Goal: Information Seeking & Learning: Learn about a topic

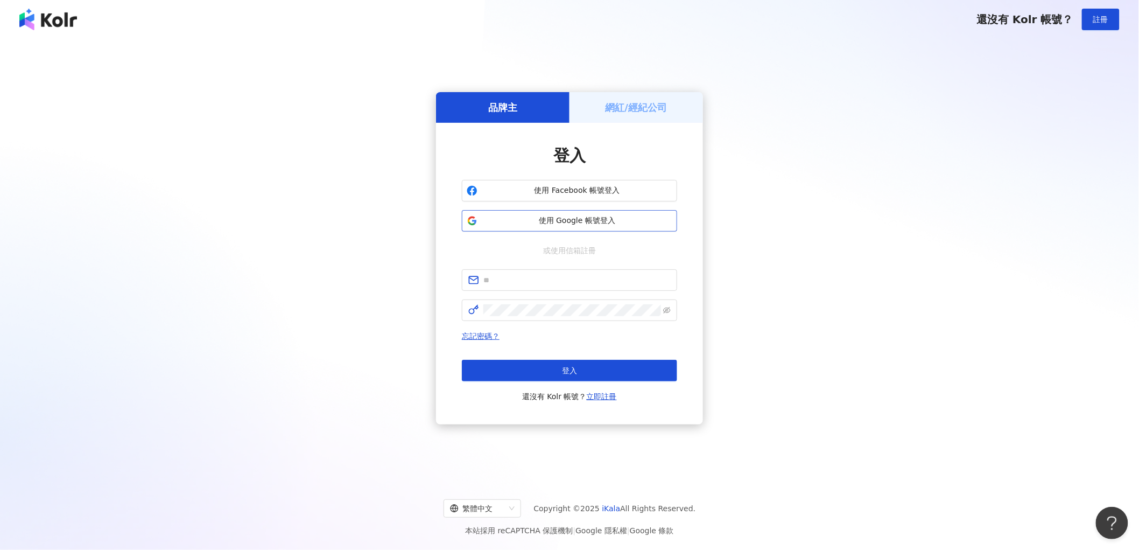
click at [607, 227] on button "使用 Google 帳號登入" at bounding box center [569, 221] width 215 height 22
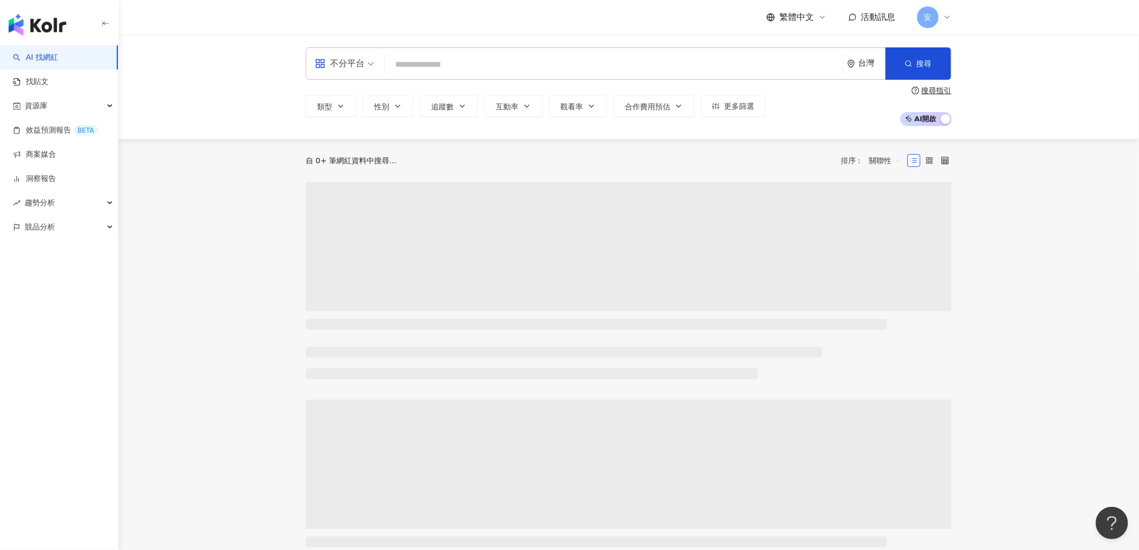
click at [434, 71] on input "search" at bounding box center [613, 64] width 449 height 20
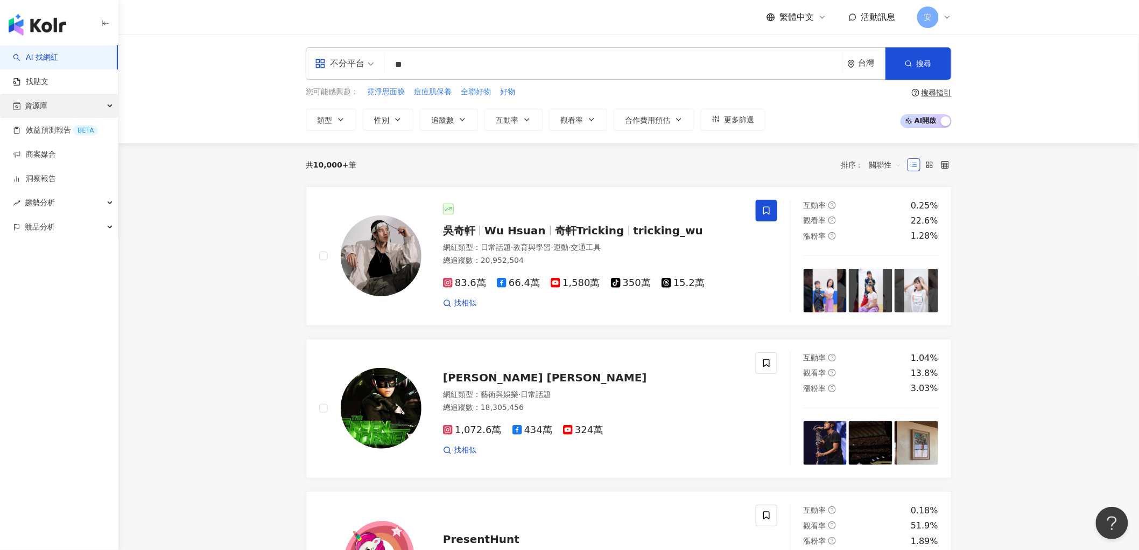
type input "**"
click at [52, 102] on div "資源庫" at bounding box center [59, 106] width 118 height 24
click at [48, 82] on link "找貼文" at bounding box center [31, 81] width 36 height 11
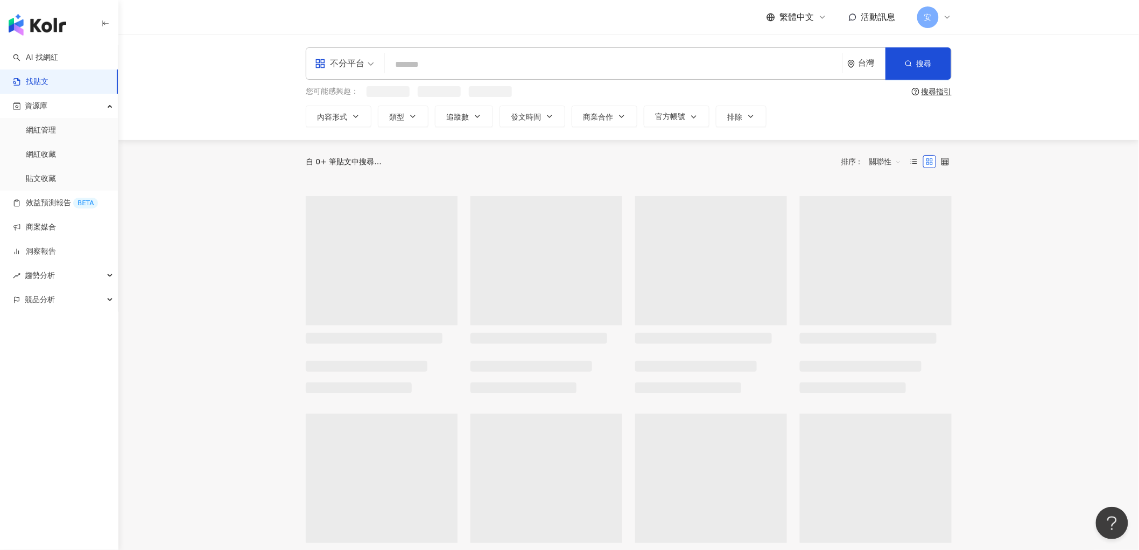
click at [408, 67] on input "search" at bounding box center [613, 64] width 449 height 23
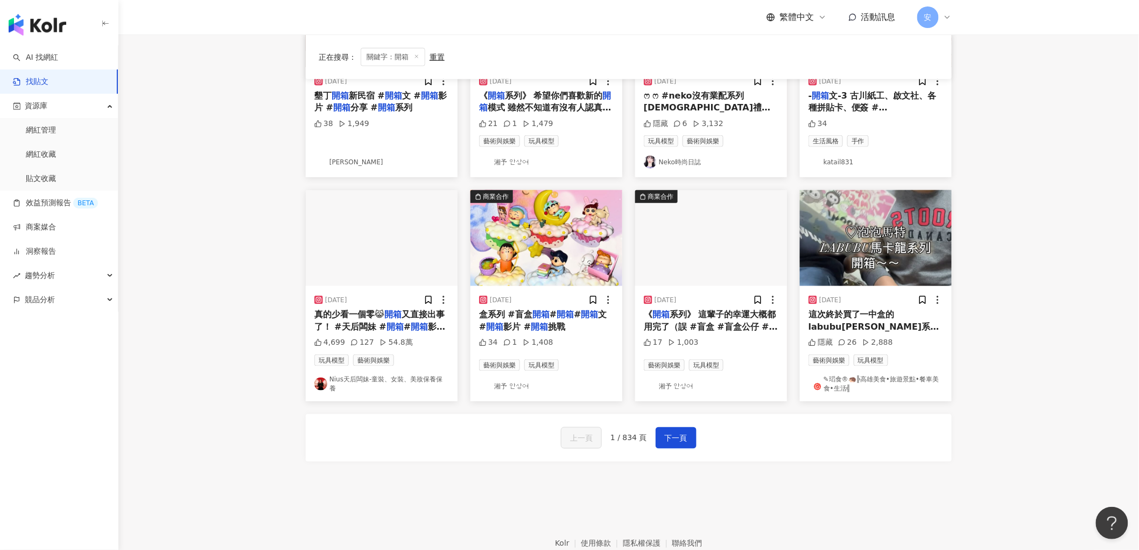
scroll to position [491, 0]
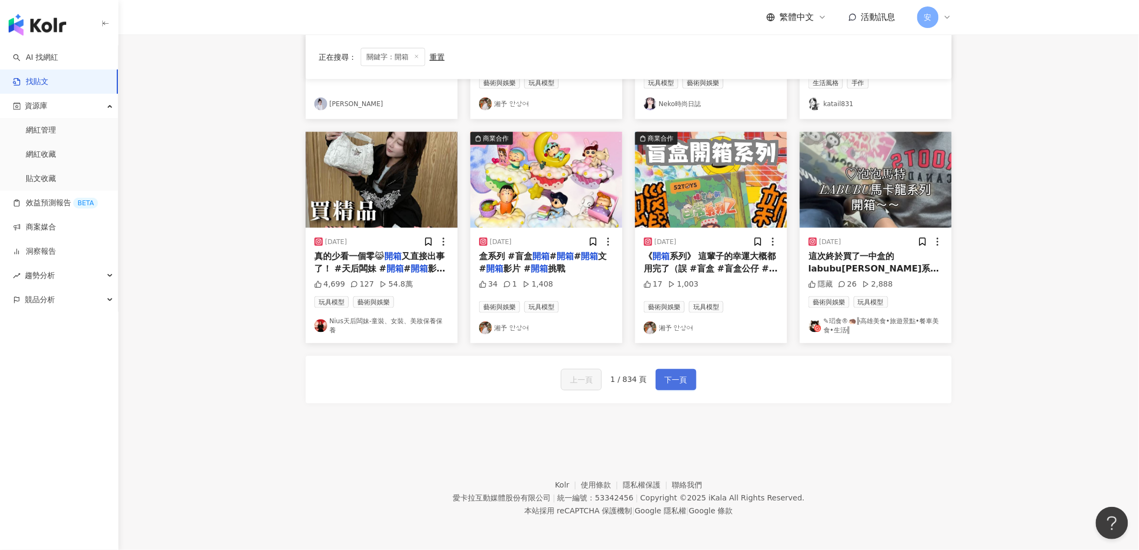
click at [678, 380] on span "下一頁" at bounding box center [676, 380] width 23 height 13
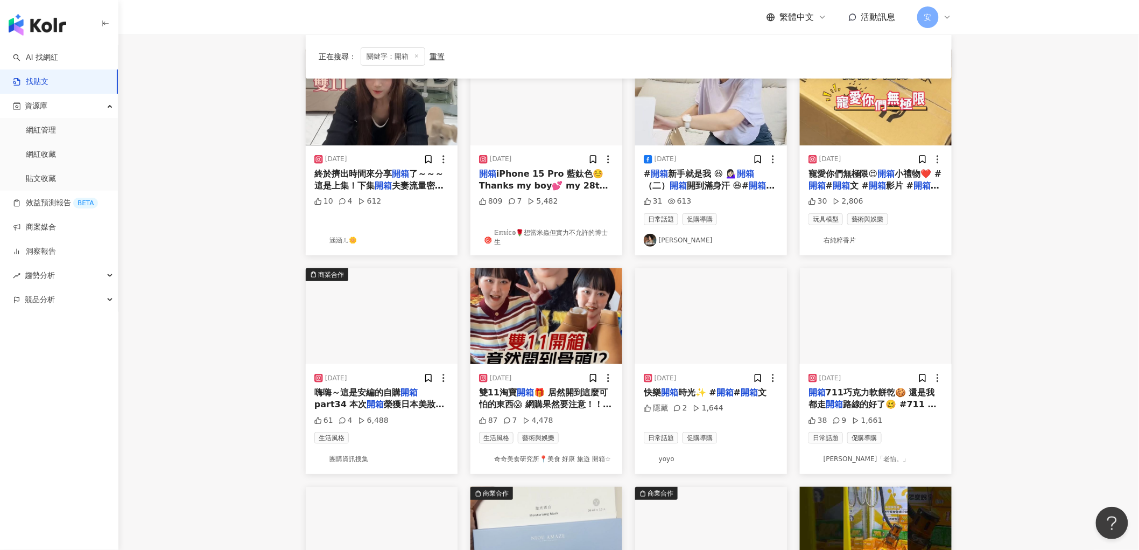
scroll to position [0, 0]
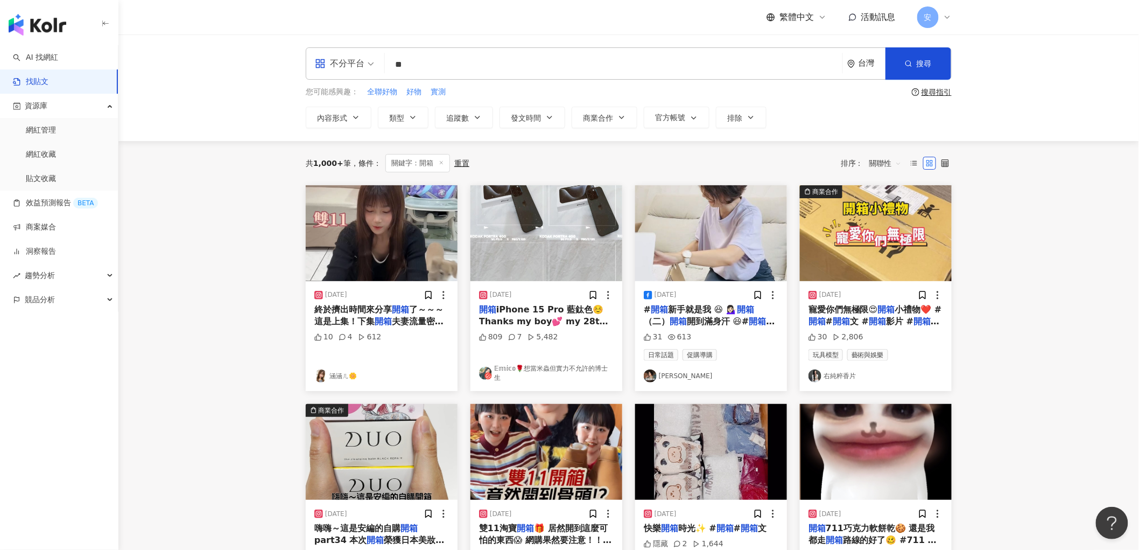
click at [425, 69] on input "**" at bounding box center [613, 64] width 449 height 23
type input "*********"
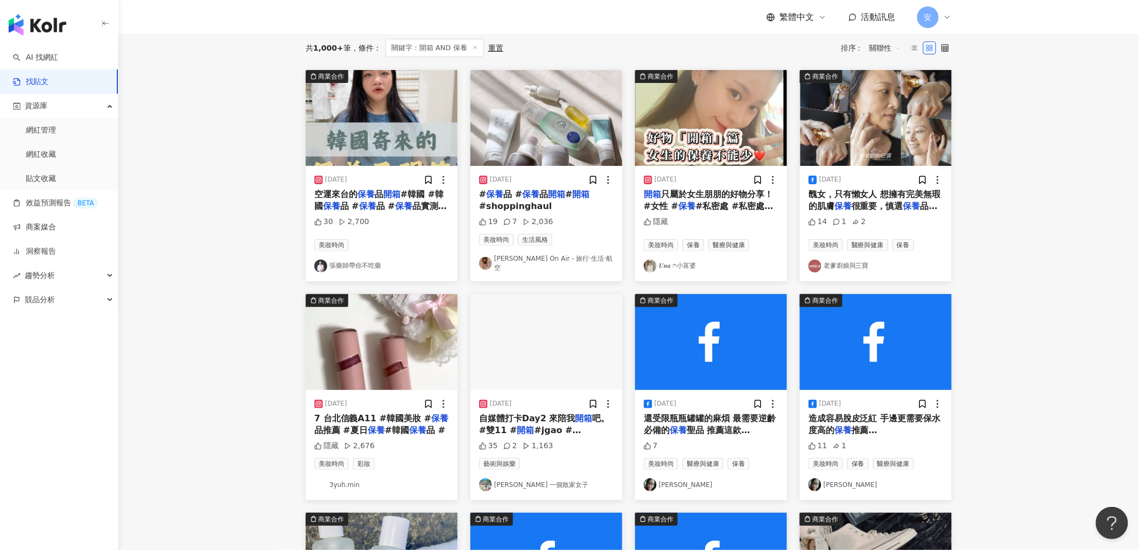
scroll to position [239, 0]
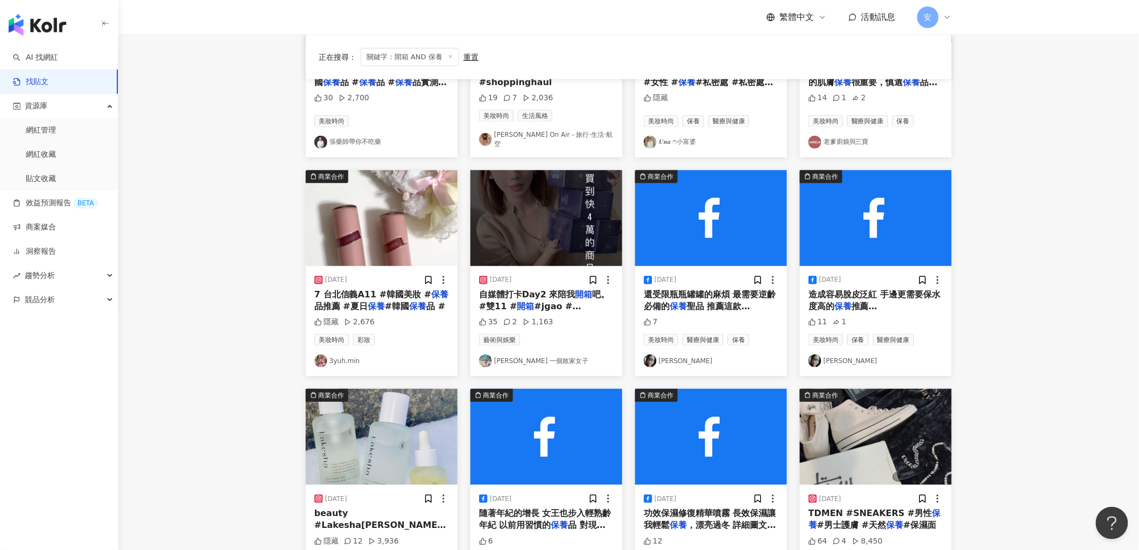
click at [380, 289] on span "7 台北信義A11 #韓國美妝 #" at bounding box center [372, 294] width 117 height 10
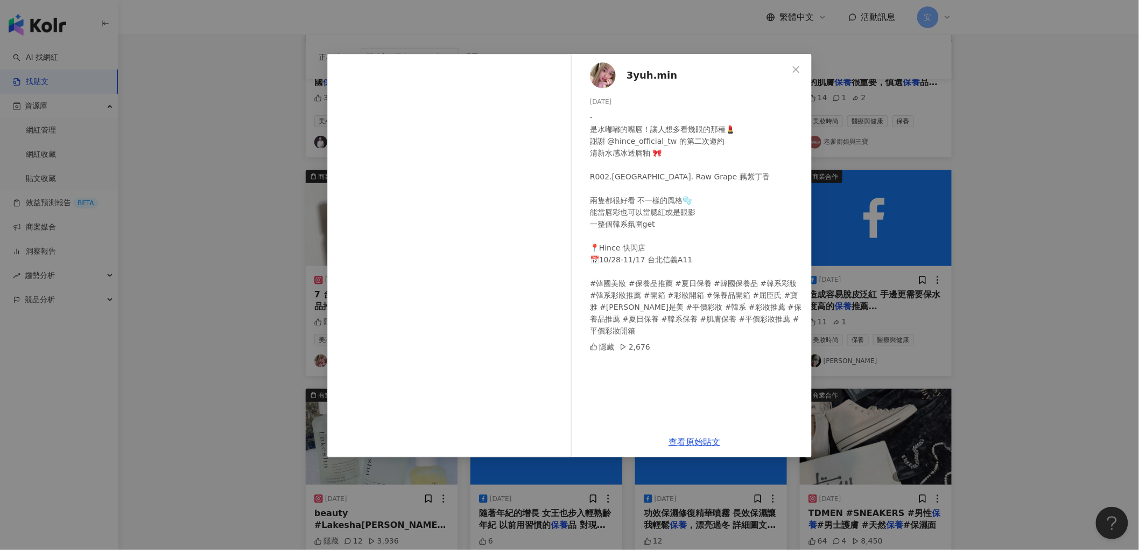
click at [643, 76] on span "3yuh.min" at bounding box center [652, 75] width 51 height 15
click at [800, 73] on button "Close" at bounding box center [796, 70] width 22 height 22
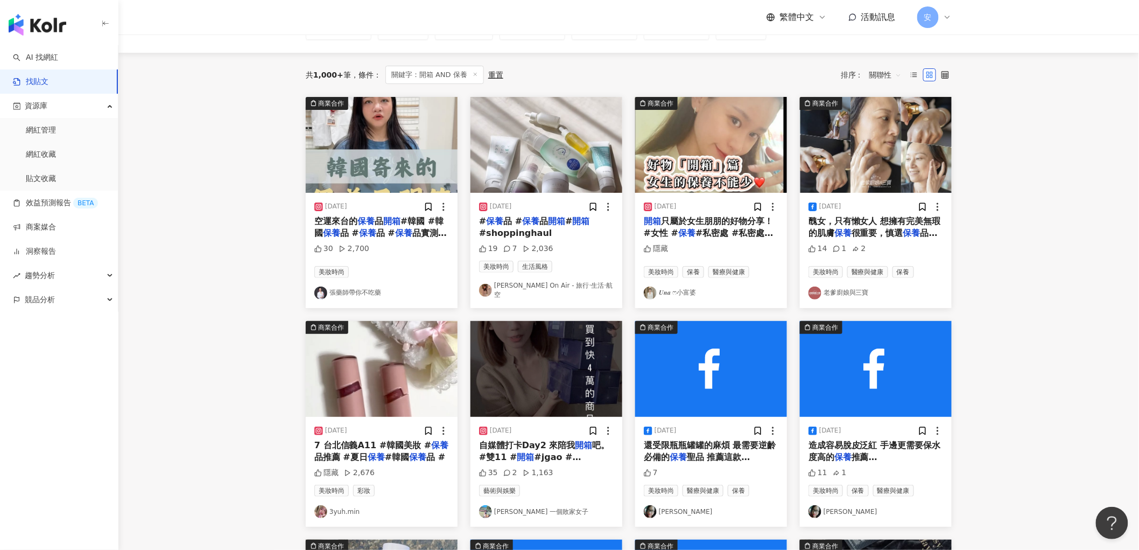
scroll to position [0, 0]
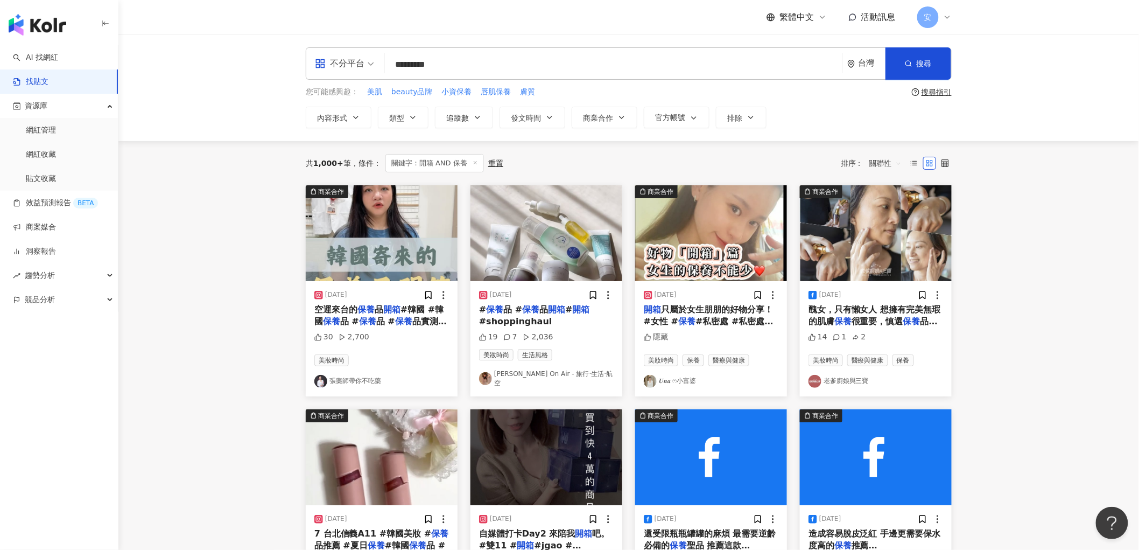
click at [500, 299] on div "2024/12/6" at bounding box center [501, 294] width 22 height 9
click at [486, 293] on icon at bounding box center [483, 294] width 4 height 4
click at [544, 254] on img "button" at bounding box center [546, 233] width 152 height 96
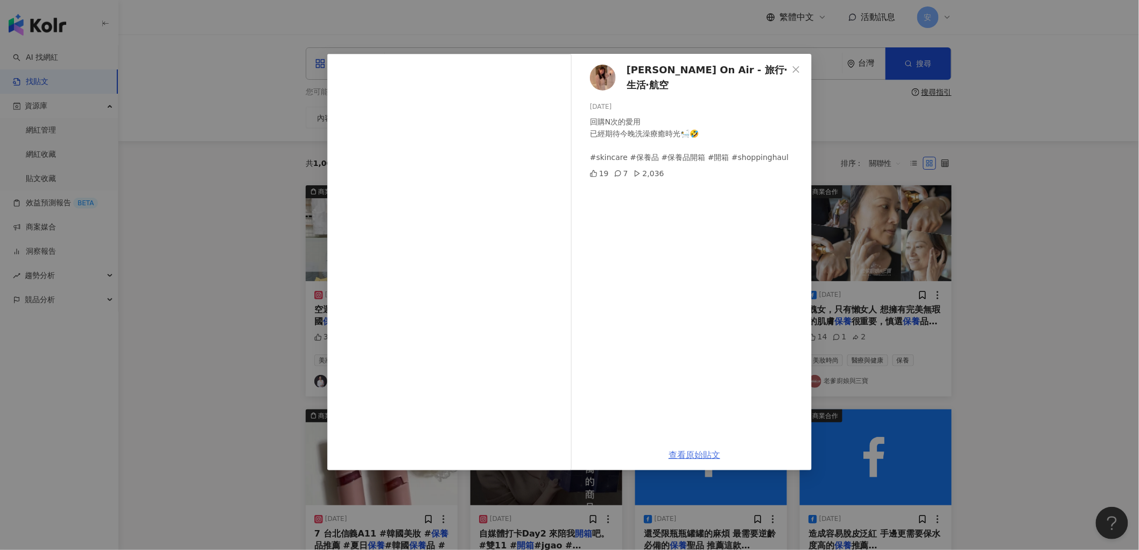
click at [693, 450] on link "查看原始貼文" at bounding box center [695, 454] width 52 height 10
drag, startPoint x: 203, startPoint y: 65, endPoint x: 217, endPoint y: 67, distance: 14.2
click at [205, 65] on div "Daphne On Air - 旅行‧生活‧航空 2024/12/6 回購N次的愛用 已經期待今晚洗澡療癒時光🛀🤣 #skincare #保養品 #保養品開箱…" at bounding box center [569, 275] width 1139 height 550
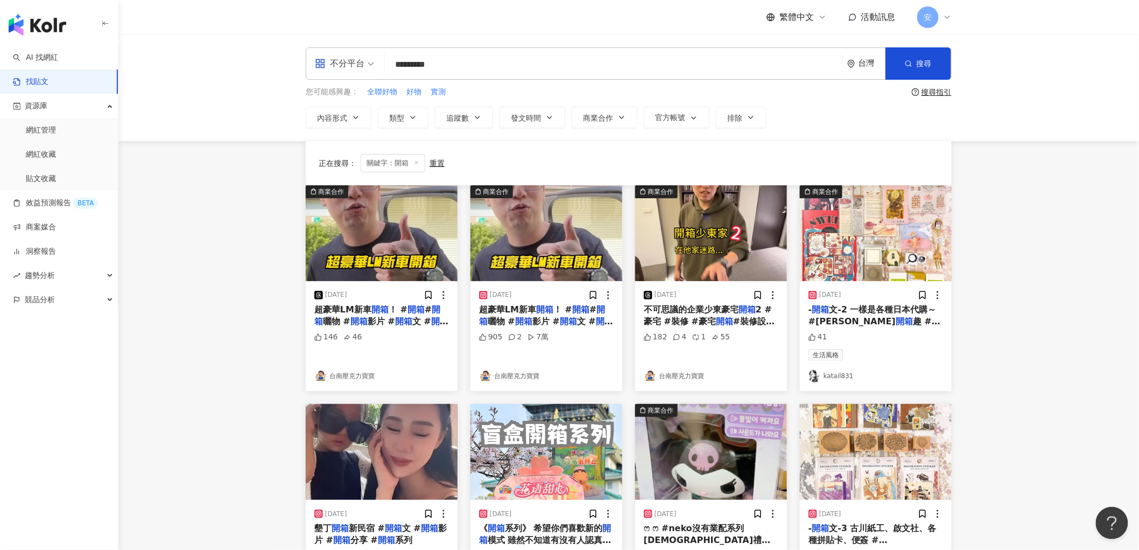
scroll to position [418, 0]
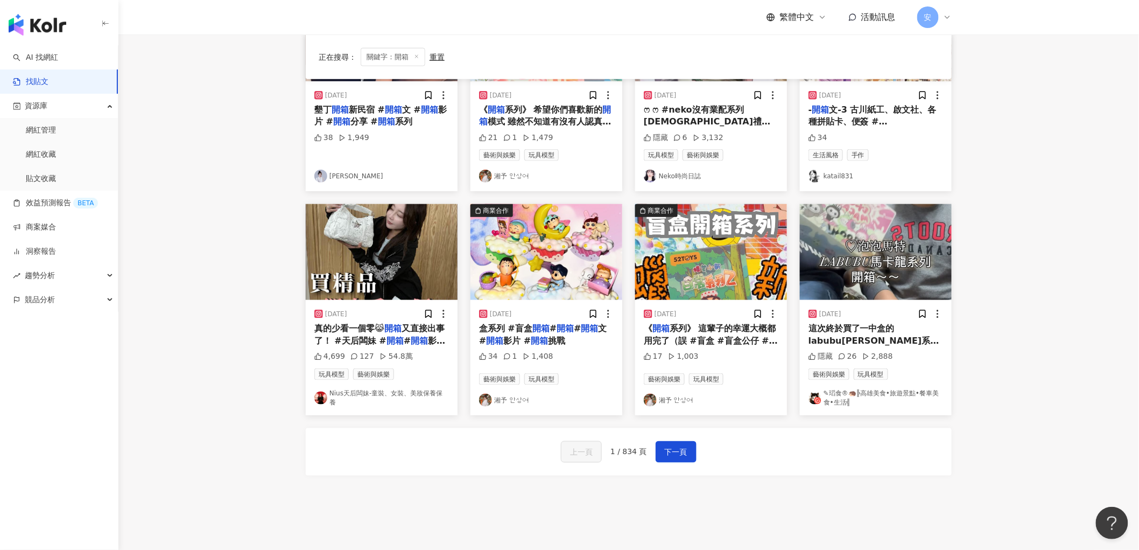
click at [372, 284] on img "button" at bounding box center [382, 252] width 152 height 96
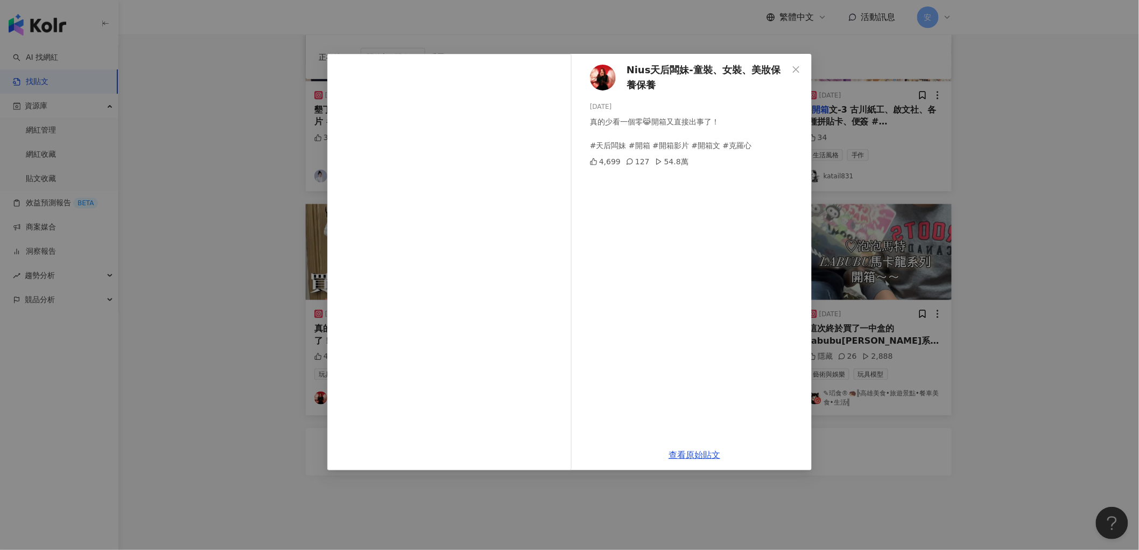
click at [925, 366] on div "Nius天后闆妹-童裝、女裝、美妝保養保養 2024/10/30 真的少看一個零😹開箱又直接出事了！ #天后闆妹 #開箱 #開箱影片 #開箱文 #克羅心 4,…" at bounding box center [569, 275] width 1139 height 550
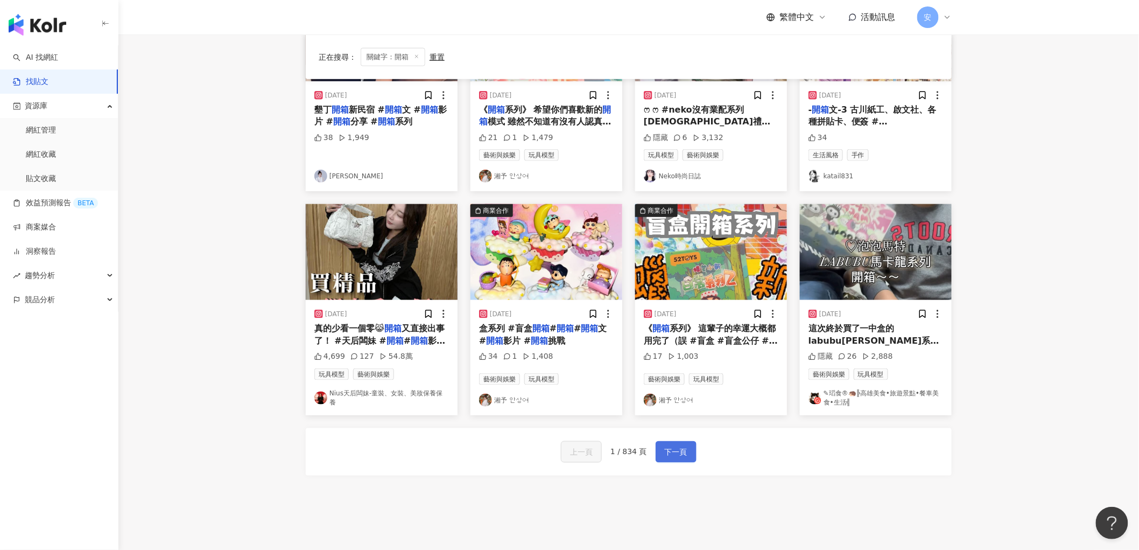
click at [685, 456] on span "下一頁" at bounding box center [676, 452] width 23 height 13
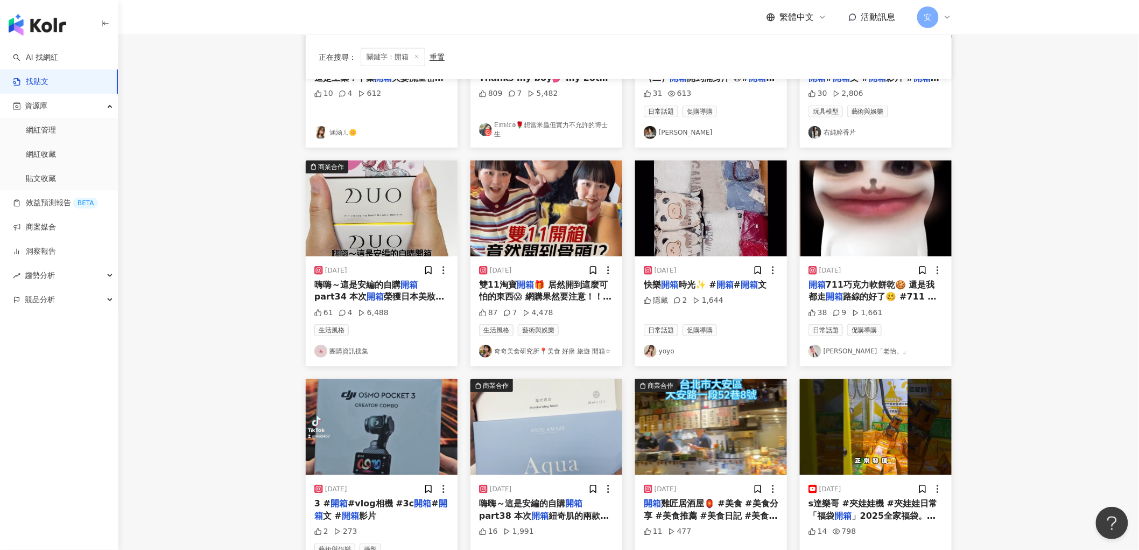
scroll to position [353, 0]
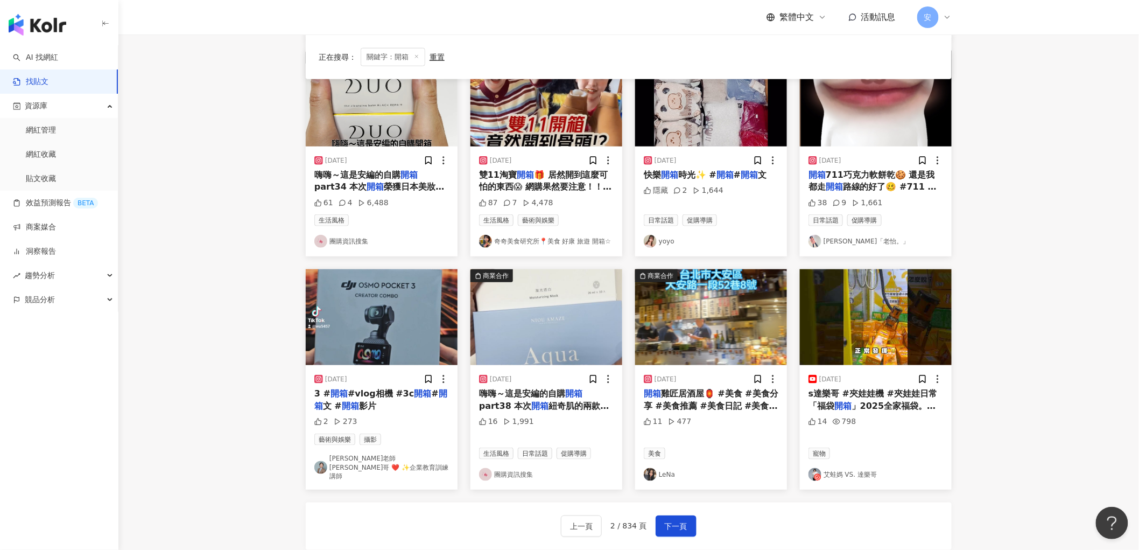
click at [552, 331] on img "button" at bounding box center [546, 317] width 152 height 96
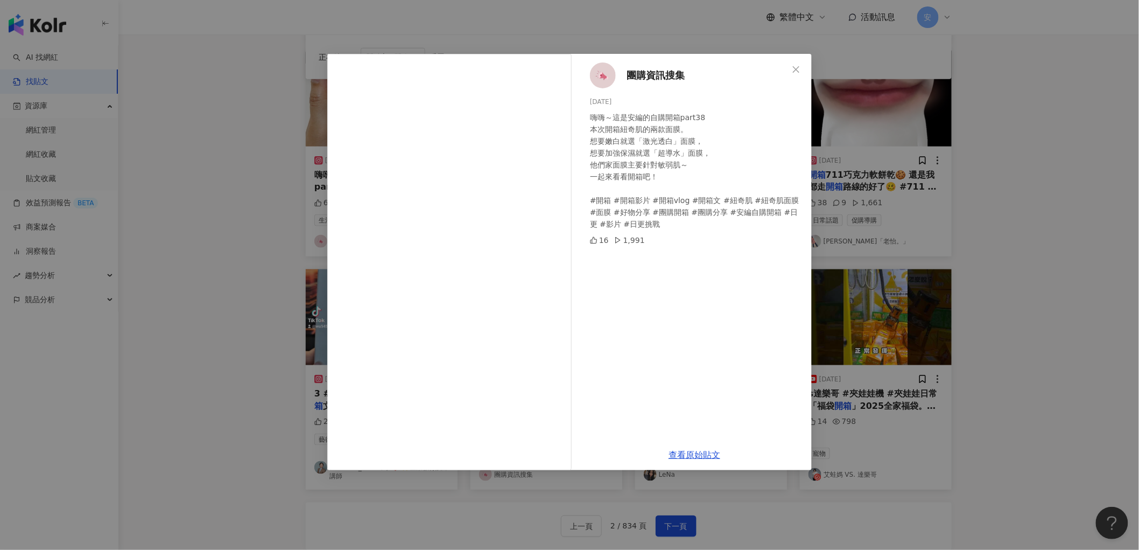
click at [980, 239] on div "團購資訊搜集 2023/11/25 嗨嗨～這是安編的自購開箱part38 本次開箱紐奇肌的兩款面膜。 想要嫩白就選「激光透白」面膜， 想要加強保濕就選「超導水…" at bounding box center [569, 275] width 1139 height 550
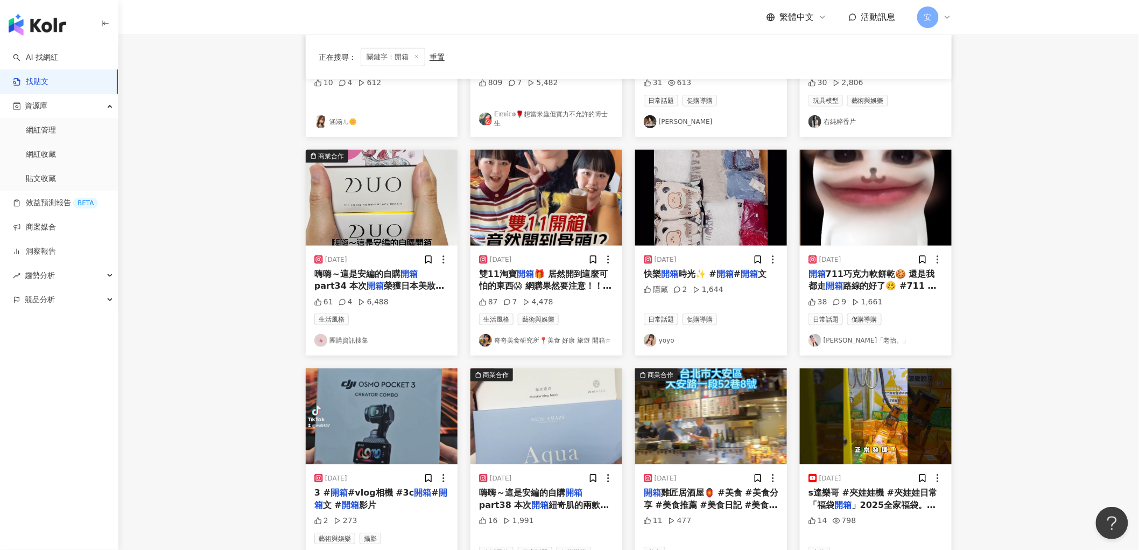
scroll to position [418, 0]
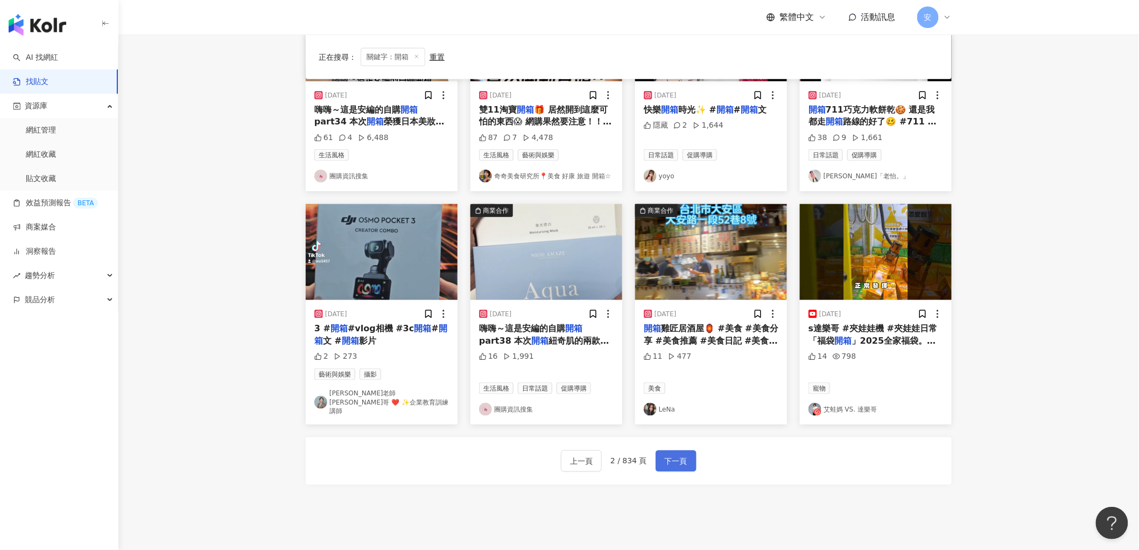
click at [678, 455] on span "下一頁" at bounding box center [676, 461] width 23 height 13
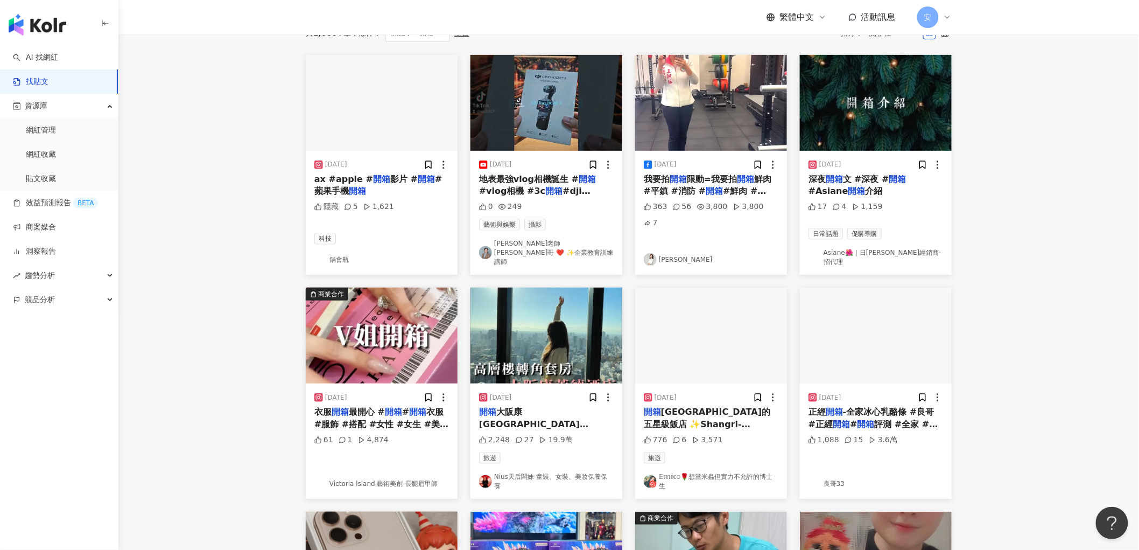
scroll to position [299, 0]
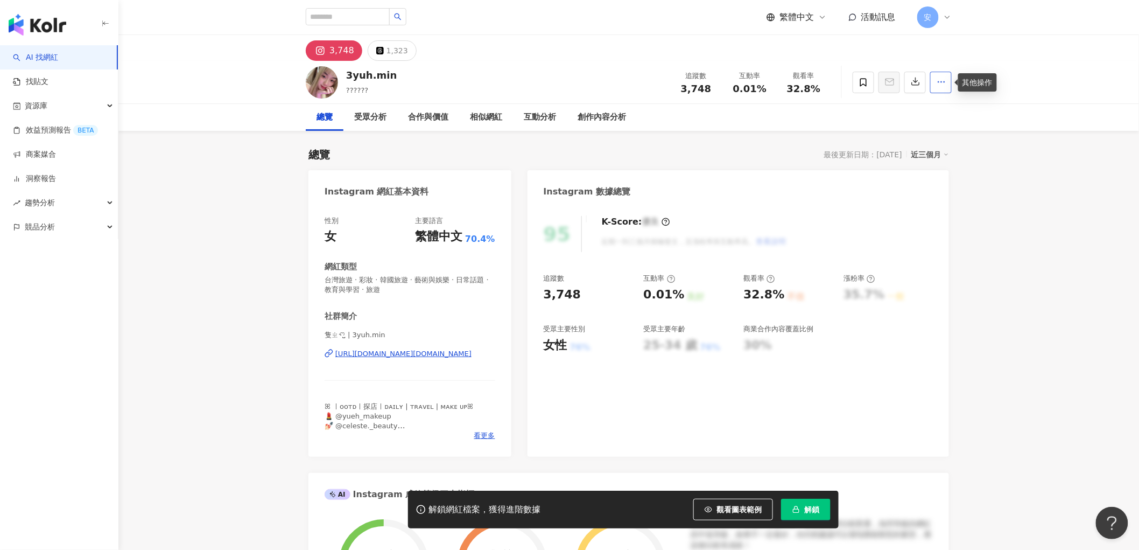
click at [939, 83] on icon "button" at bounding box center [942, 82] width 10 height 10
click at [973, 67] on div "3yuh.min ?????? 追蹤數 3,748 互動率 0.01% 觀看率 32.8%" at bounding box center [628, 82] width 689 height 43
click at [944, 86] on icon "button" at bounding box center [942, 82] width 10 height 10
click at [1017, 49] on div "3,748 1,323" at bounding box center [628, 48] width 1021 height 26
click at [352, 51] on button "3,748" at bounding box center [334, 50] width 57 height 20
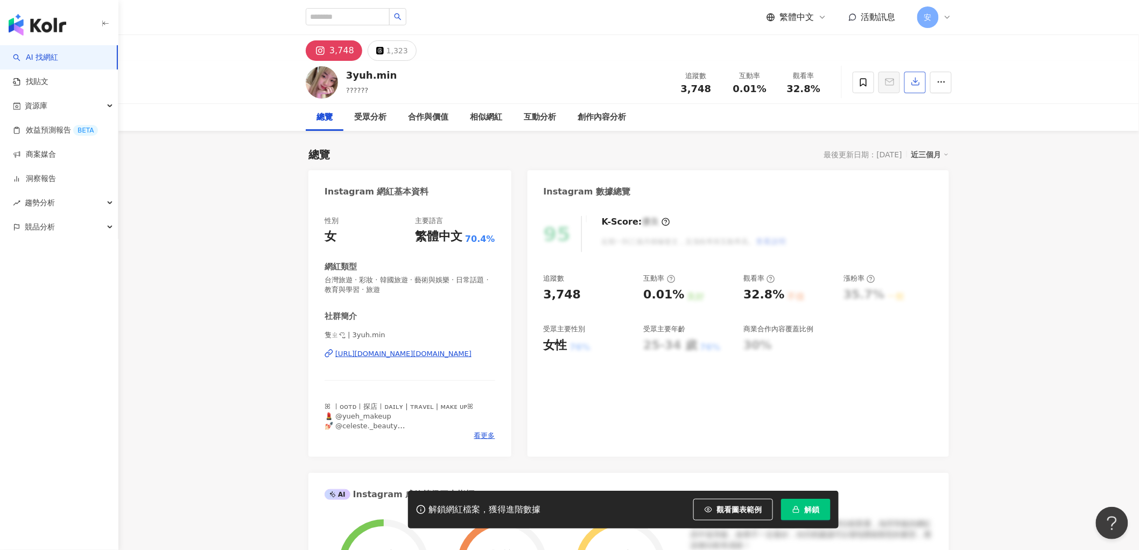
click at [918, 83] on icon "button" at bounding box center [916, 81] width 10 height 10
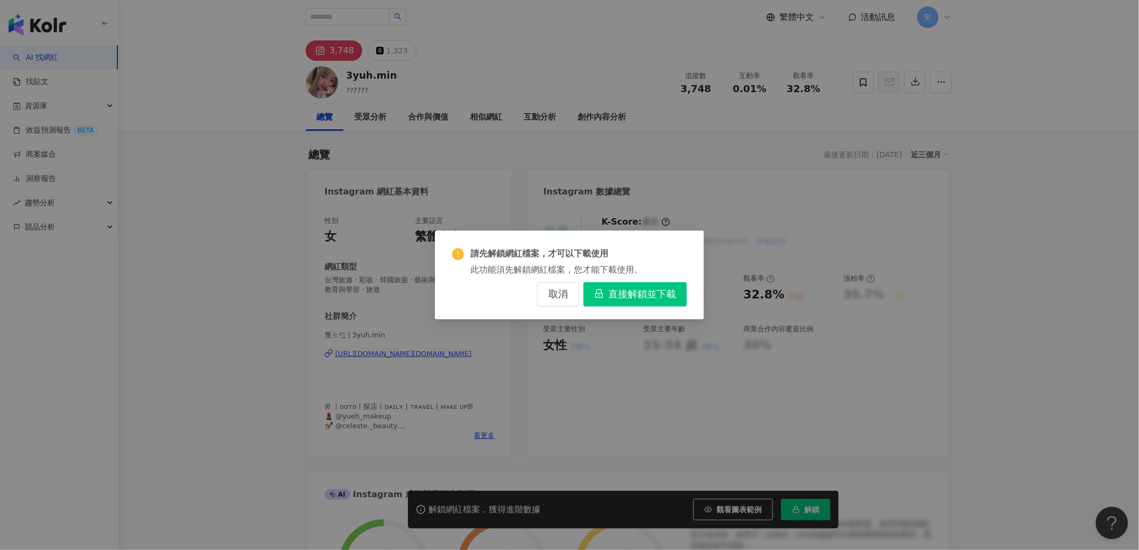
click at [999, 72] on div "請先解鎖網紅檔案，才可以下載使用 此功能須先解鎖網紅檔案，您才能下載使用。 取消 直接解鎖並下載" at bounding box center [569, 275] width 1139 height 550
click at [546, 297] on button "取消" at bounding box center [558, 294] width 42 height 24
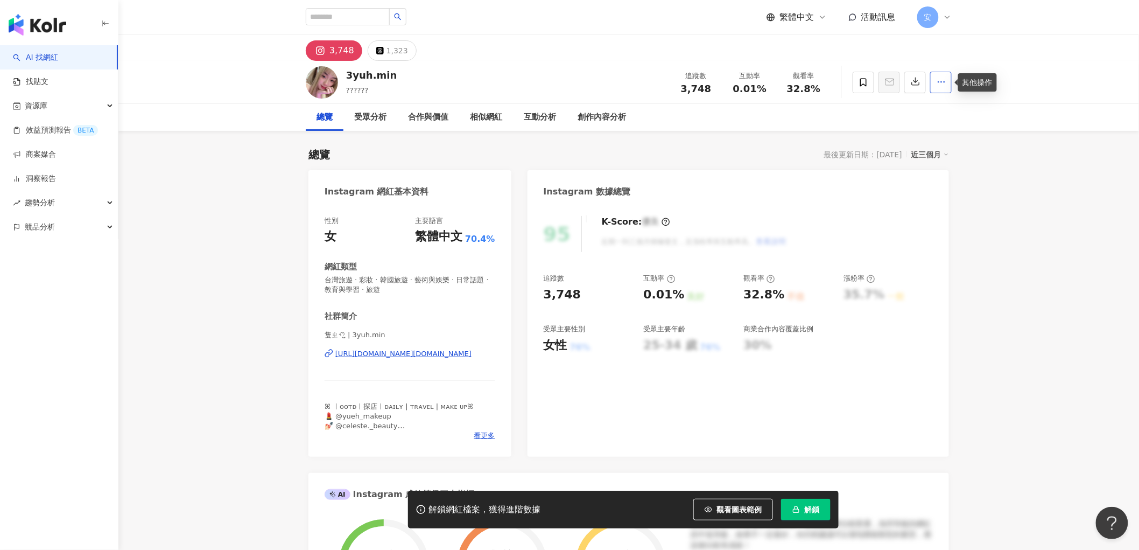
click at [950, 83] on button "button" at bounding box center [941, 83] width 22 height 22
click at [1031, 129] on div "總覽 受眾分析 合作與價值 相似網紅 互動分析 創作內容分析" at bounding box center [628, 117] width 1021 height 27
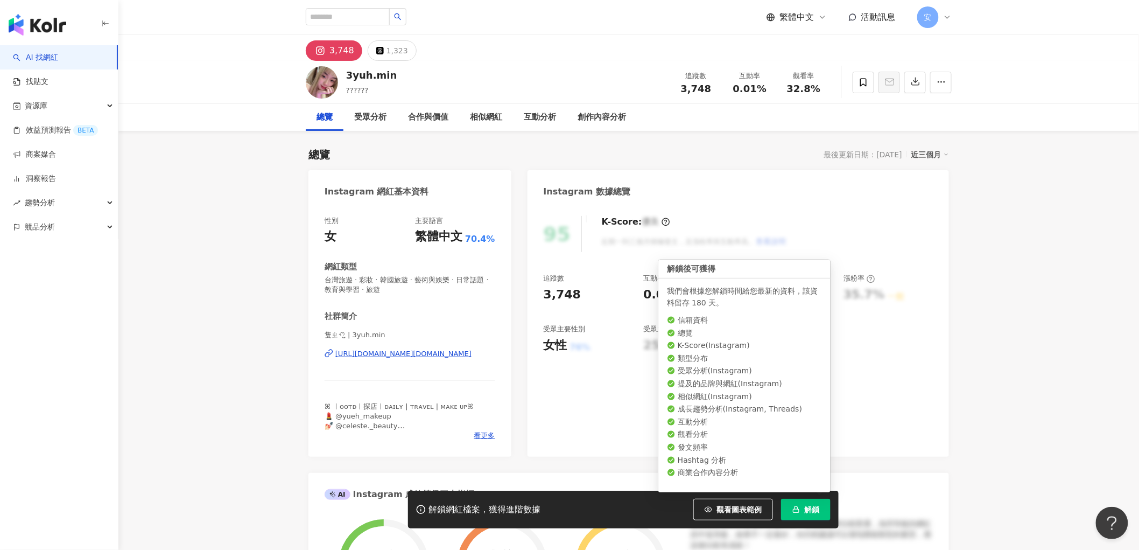
click at [812, 509] on span "解鎖" at bounding box center [811, 509] width 15 height 9
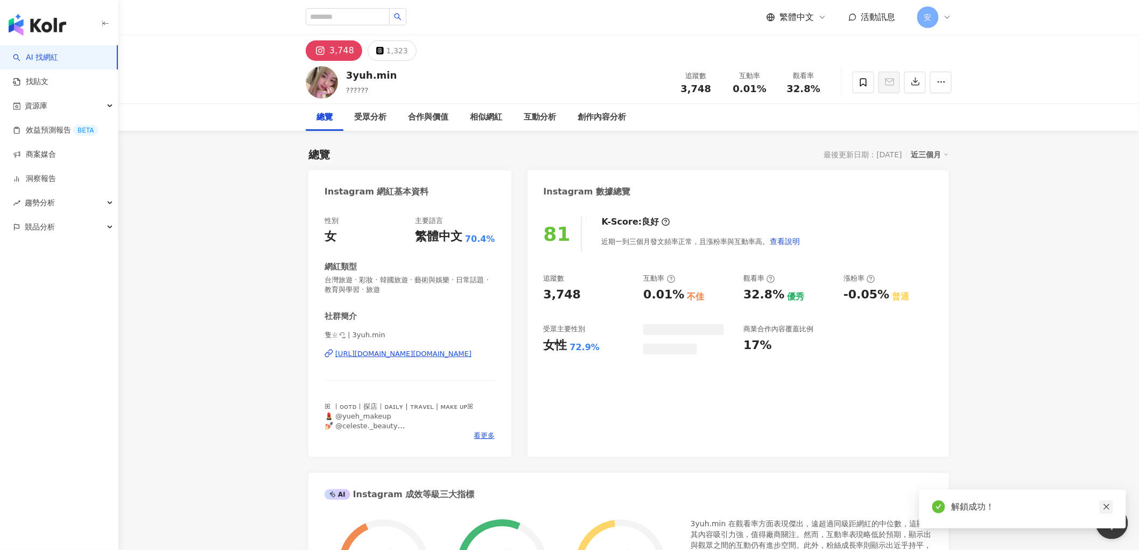
click at [1107, 507] on icon "close" at bounding box center [1107, 507] width 6 height 6
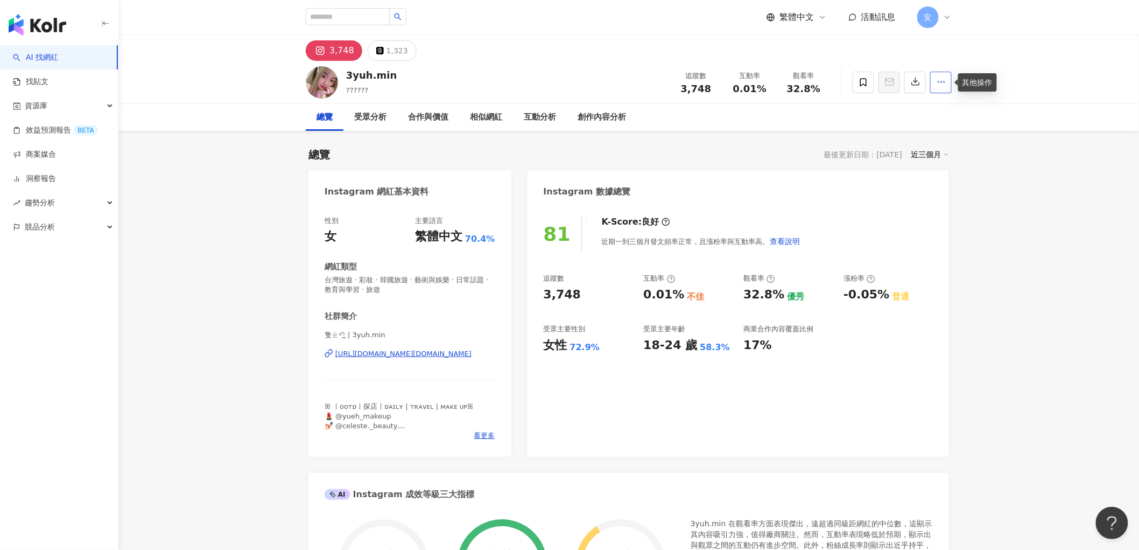
click at [944, 79] on icon "button" at bounding box center [942, 82] width 10 height 10
click at [387, 50] on div "1,323" at bounding box center [398, 50] width 22 height 15
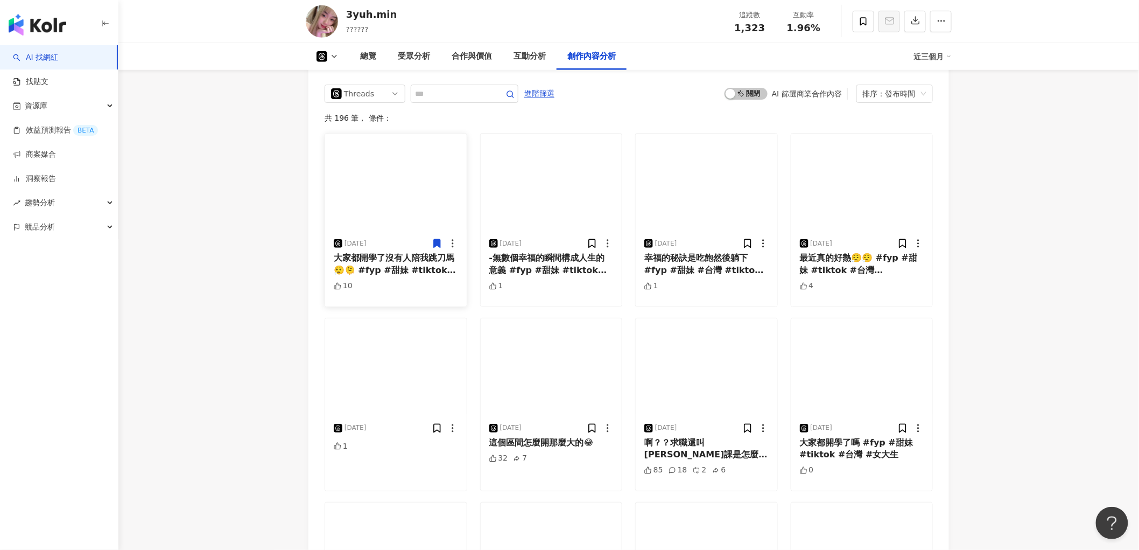
scroll to position [2153, 0]
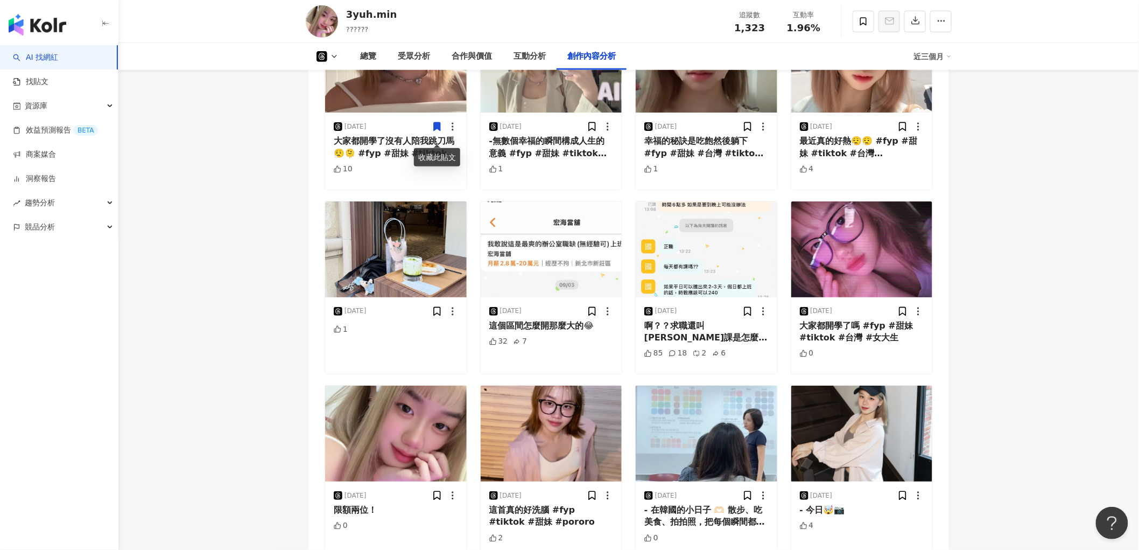
click at [327, 52] on button at bounding box center [328, 56] width 44 height 11
click at [337, 81] on button "Instagram" at bounding box center [344, 76] width 65 height 15
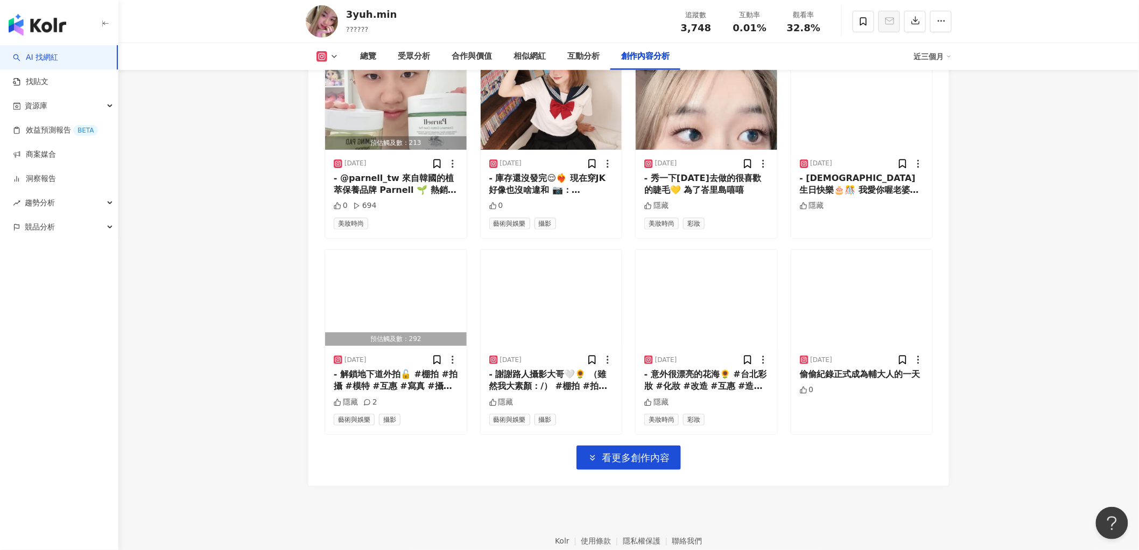
scroll to position [3696, 0]
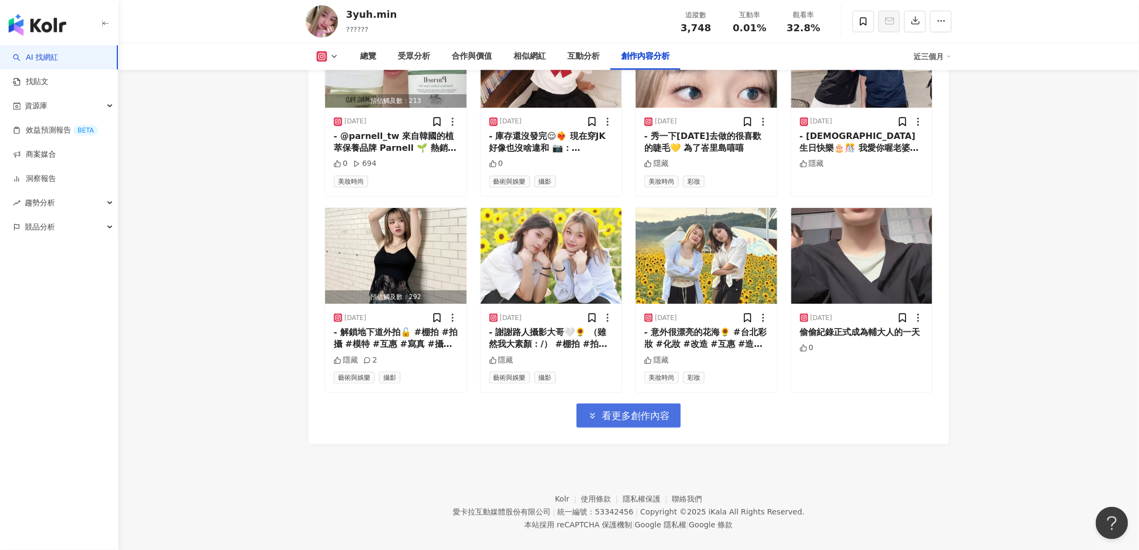
click at [620, 410] on span "看更多創作內容" at bounding box center [636, 416] width 68 height 12
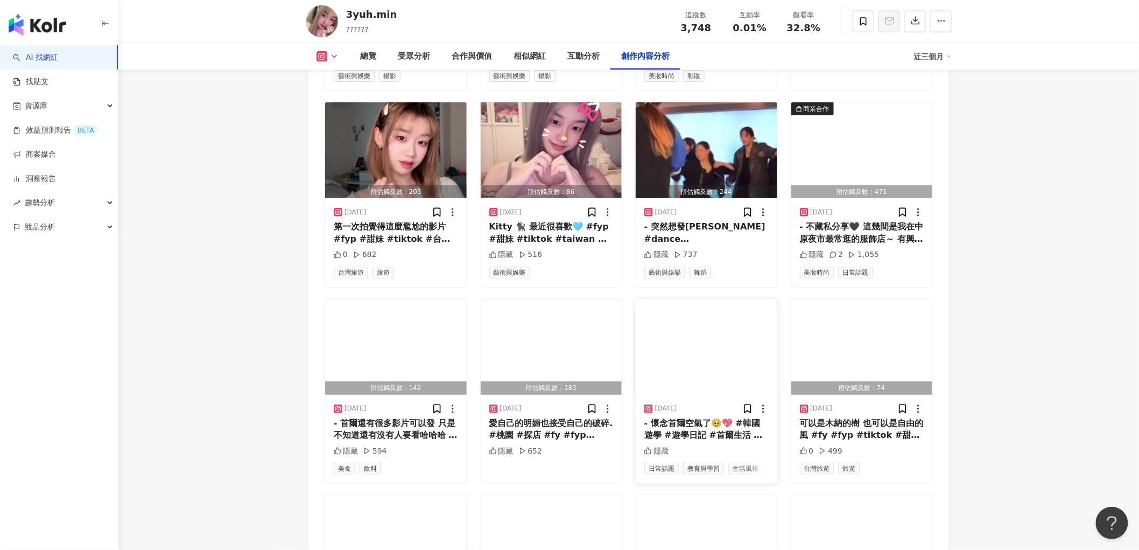
scroll to position [4174, 0]
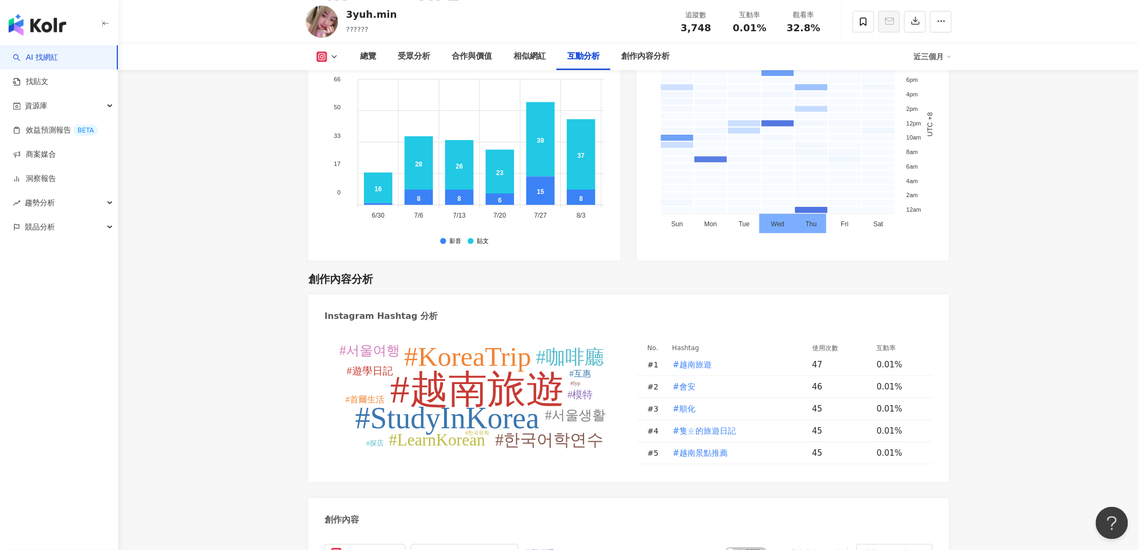
scroll to position [2153, 0]
